Goal: Navigation & Orientation: Understand site structure

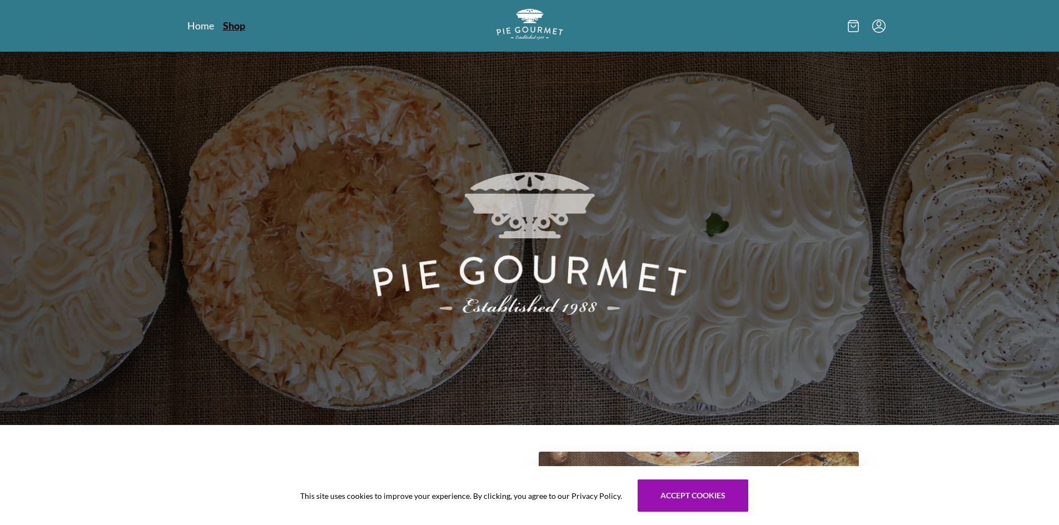
click at [241, 29] on link "Shop" at bounding box center [234, 25] width 22 height 13
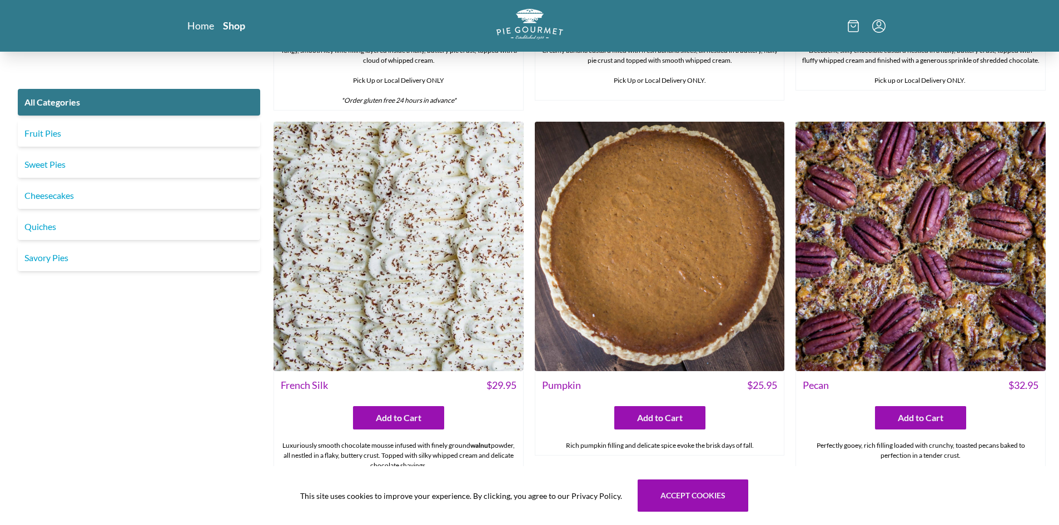
scroll to position [3009, 0]
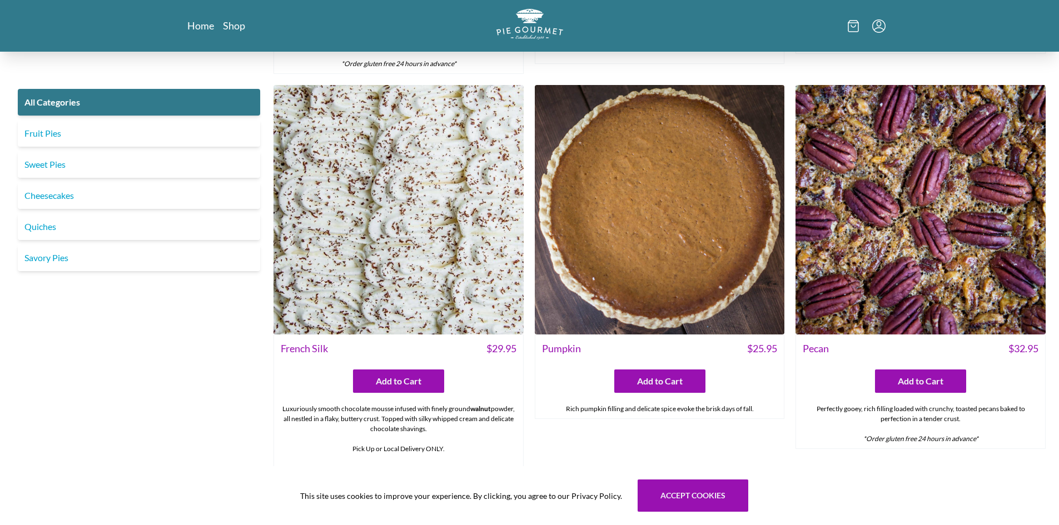
click at [436, 221] on img at bounding box center [399, 210] width 250 height 250
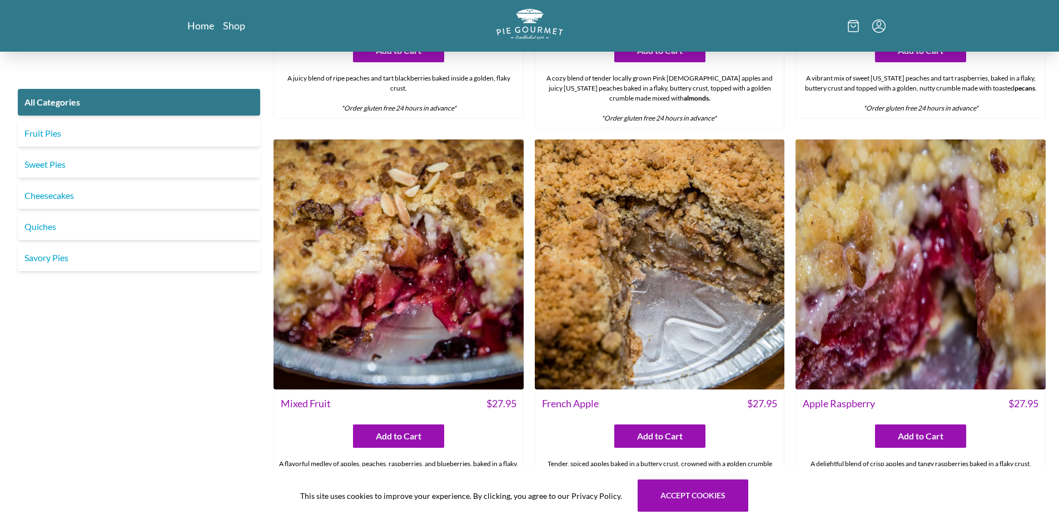
scroll to position [4233, 0]
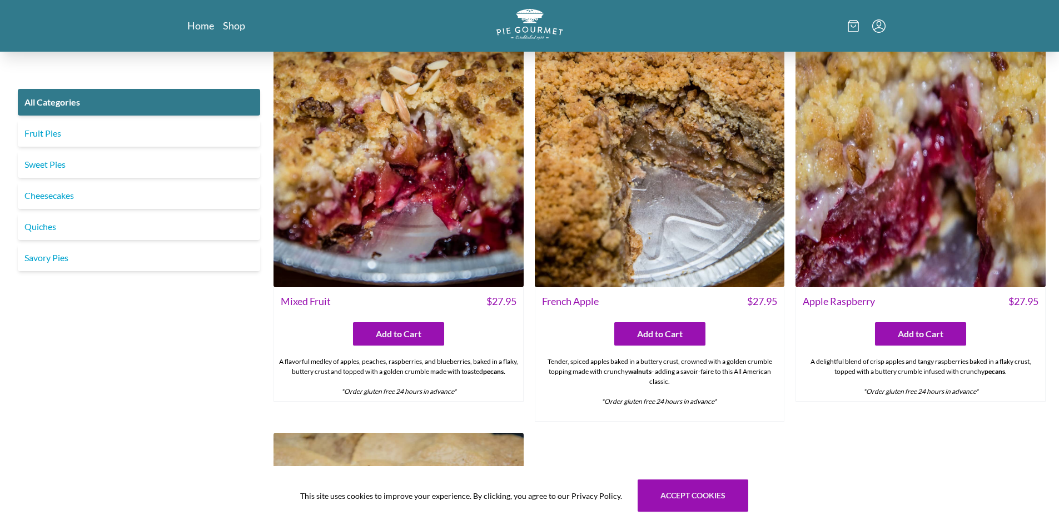
click at [694, 195] on img at bounding box center [660, 162] width 250 height 250
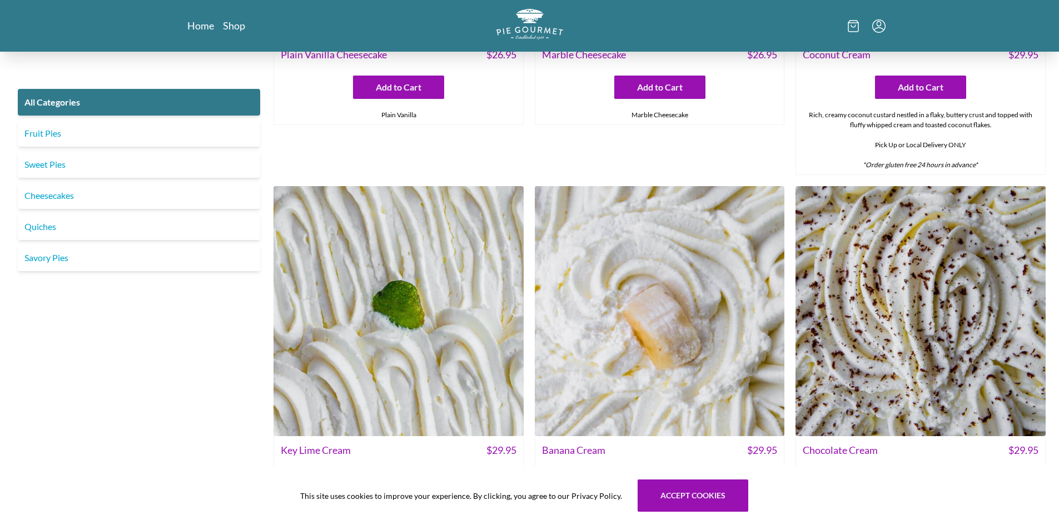
scroll to position [2453, 0]
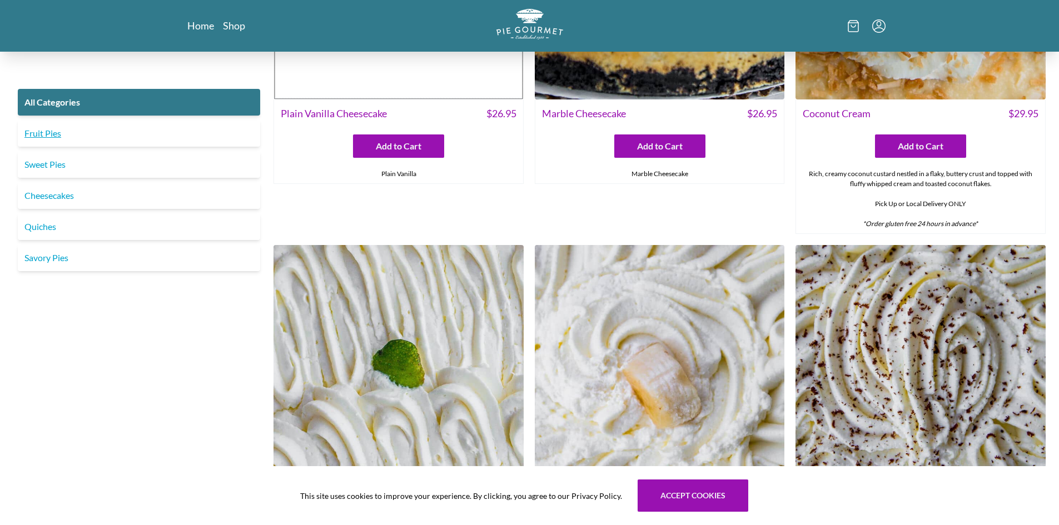
click at [59, 137] on link "Fruit Pies" at bounding box center [139, 133] width 242 height 27
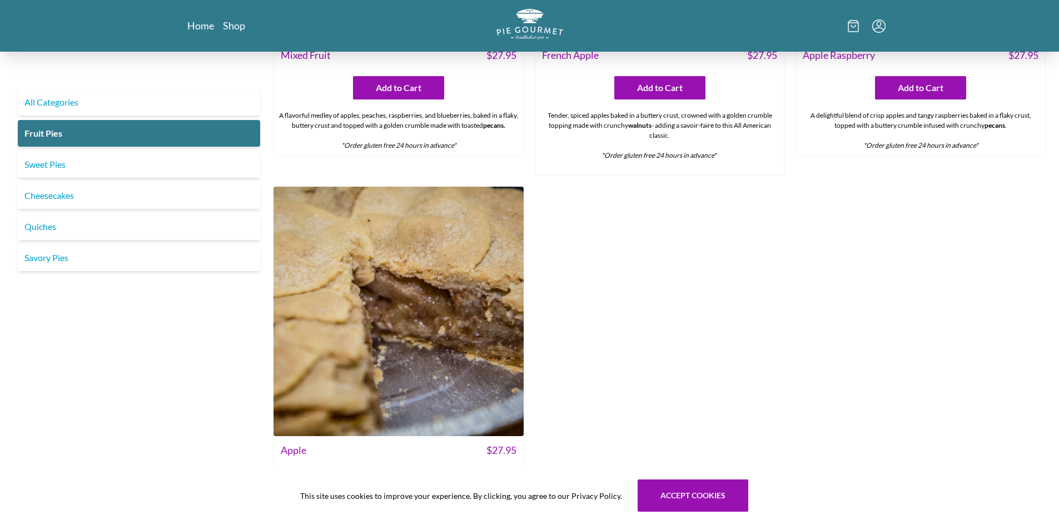
scroll to position [1089, 0]
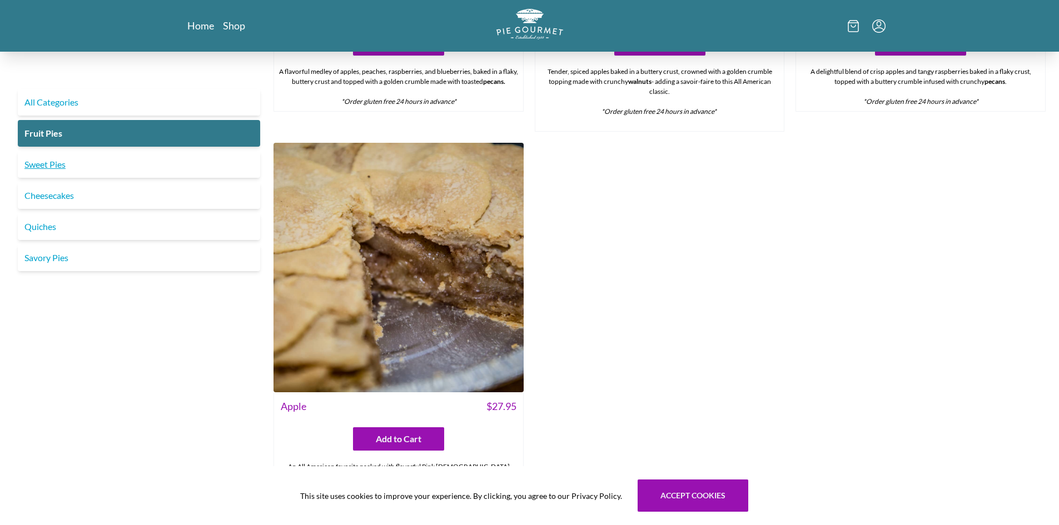
click at [66, 166] on link "Sweet Pies" at bounding box center [139, 164] width 242 height 27
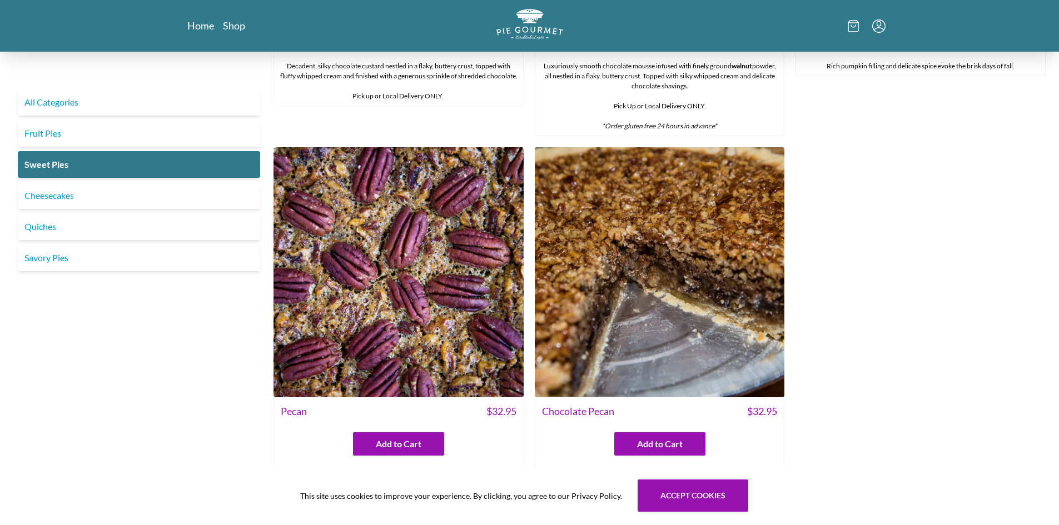
scroll to position [749, 0]
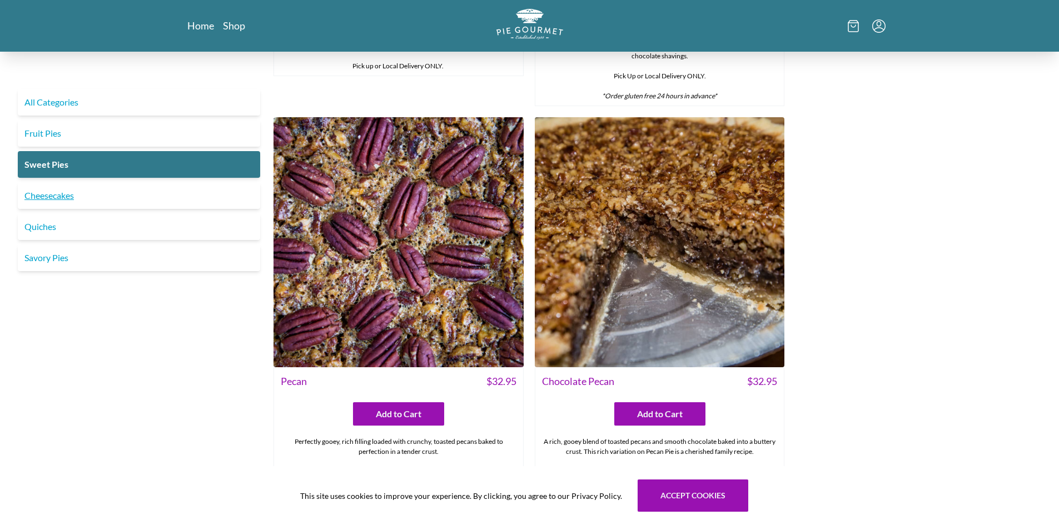
click at [75, 200] on link "Cheesecakes" at bounding box center [139, 195] width 242 height 27
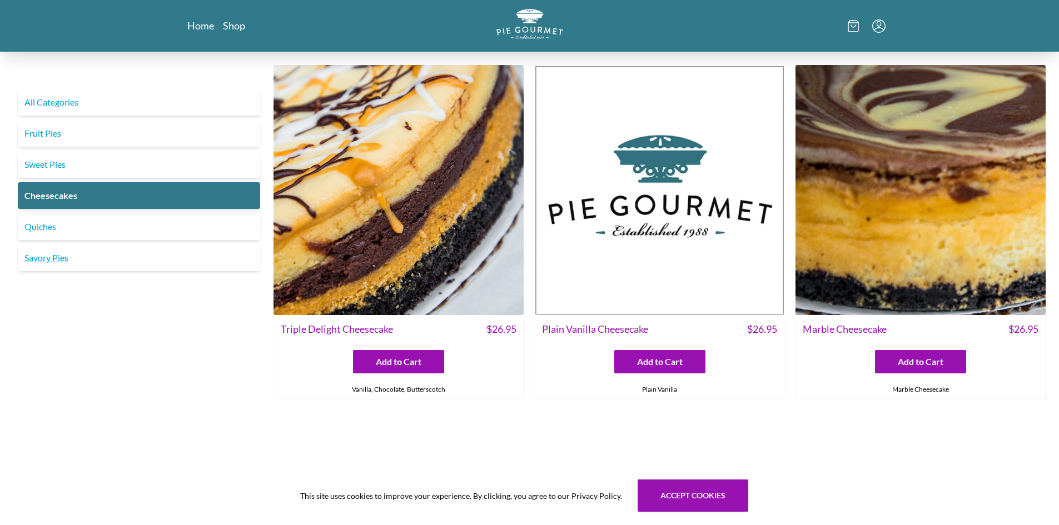
click at [64, 260] on link "Savory Pies" at bounding box center [139, 258] width 242 height 27
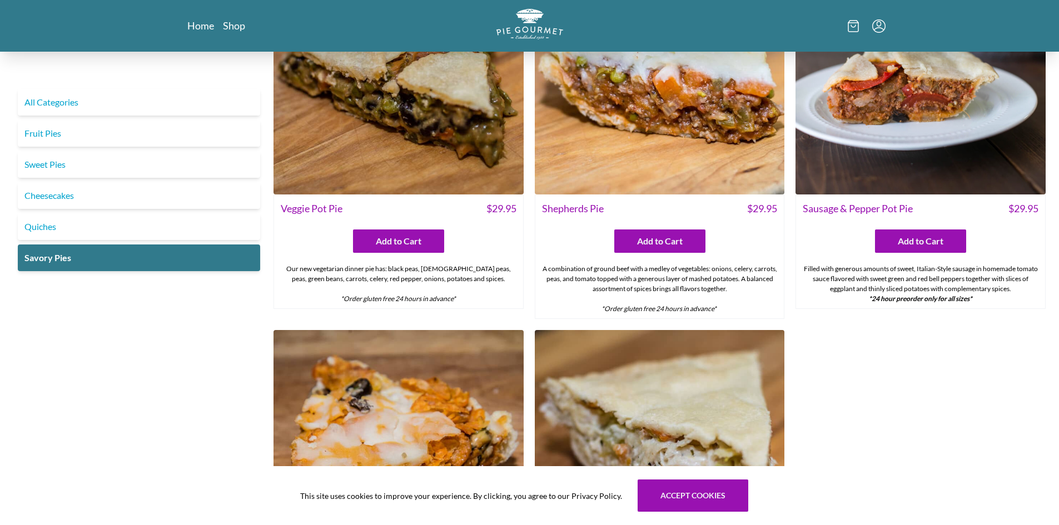
scroll to position [607, 0]
